Goal: Ask a question

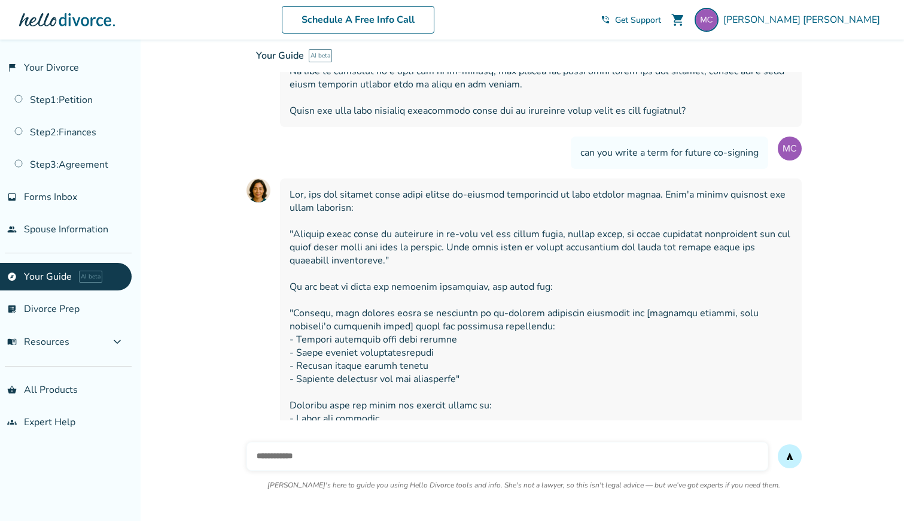
scroll to position [8402, 0]
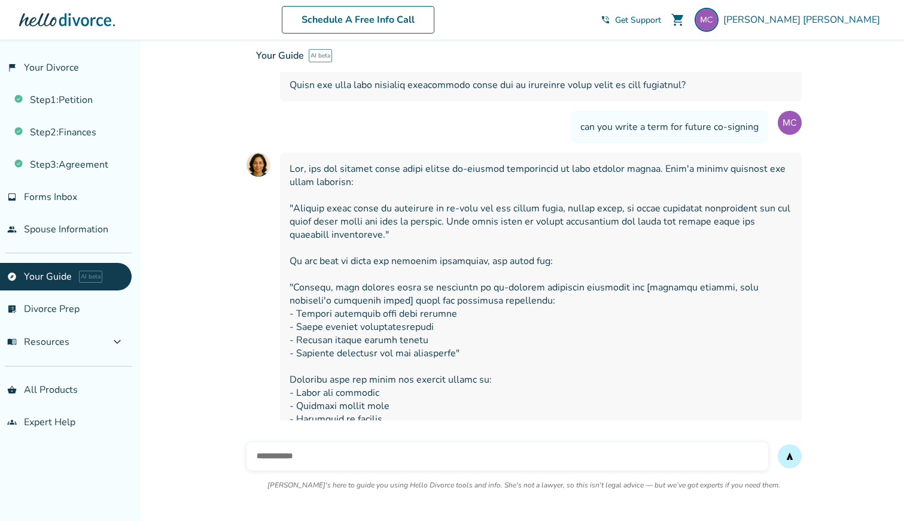
click at [344, 453] on input "text" at bounding box center [508, 456] width 522 height 29
type input "**********"
click at [778, 444] on button "send" at bounding box center [790, 456] width 24 height 24
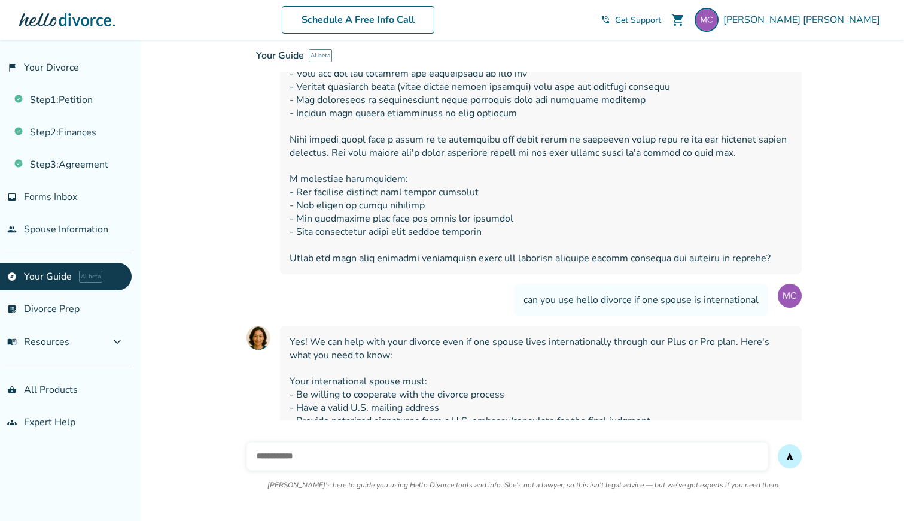
scroll to position [8965, 0]
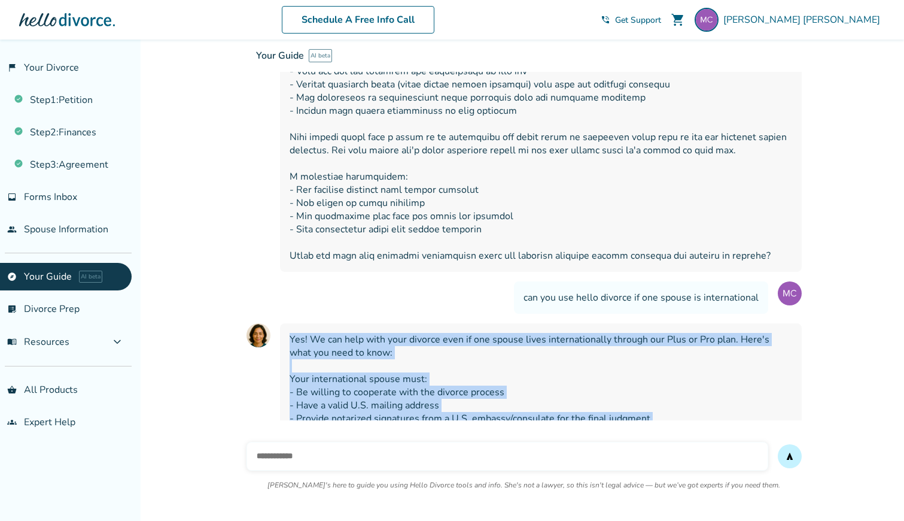
drag, startPoint x: 291, startPoint y: 221, endPoint x: 768, endPoint y: 399, distance: 508.8
click at [768, 399] on span "Yes! We can help with your divorce even if one spouse lives internationally thr…" at bounding box center [541, 431] width 503 height 197
copy span "Yes! We can help with your divorce even if one spouse lives internationally thr…"
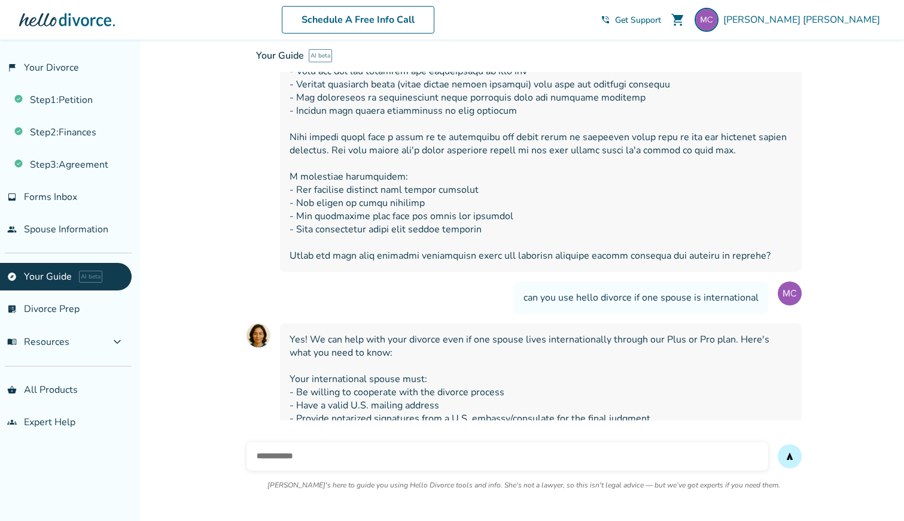
click at [388, 378] on span "Yes! We can help with your divorce even if one spouse lives internationally thr…" at bounding box center [541, 431] width 503 height 197
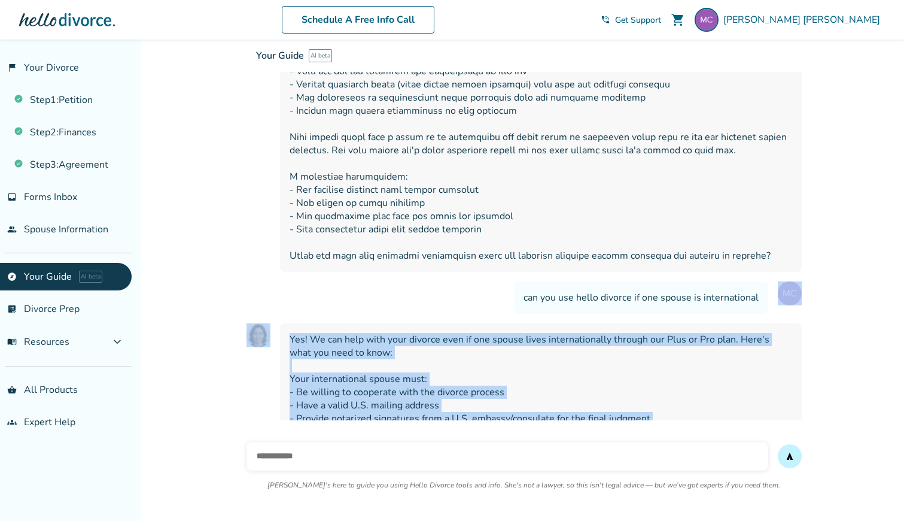
drag, startPoint x: 781, startPoint y: 364, endPoint x: 275, endPoint y: 194, distance: 533.6
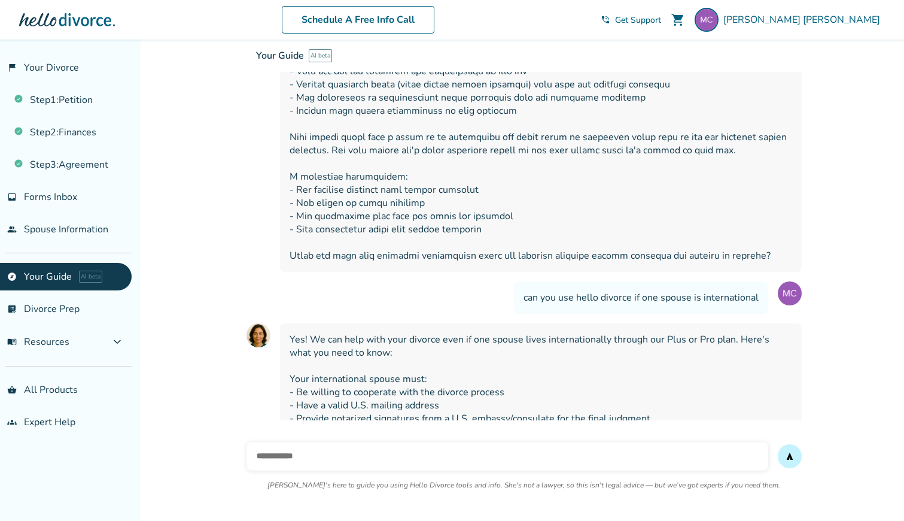
click at [325, 333] on span "Yes! We can help with your divorce even if one spouse lives internationally thr…" at bounding box center [541, 431] width 503 height 197
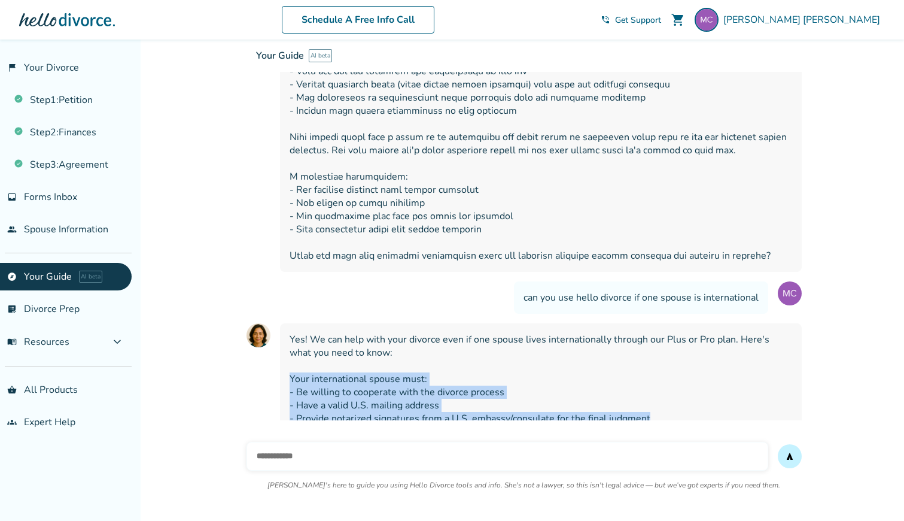
drag, startPoint x: 652, startPoint y: 299, endPoint x: 280, endPoint y: 254, distance: 374.9
click at [280, 323] on div "Yes! We can help with your divorce even if one spouse lives internationally thr…" at bounding box center [541, 431] width 522 height 217
copy span "Your international spouse must: - Be willing to cooperate with the divorce proc…"
